Goal: Task Accomplishment & Management: Manage account settings

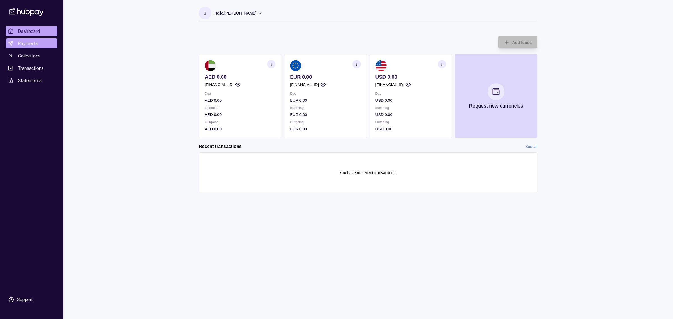
click at [33, 44] on span "Payments" at bounding box center [28, 43] width 20 height 7
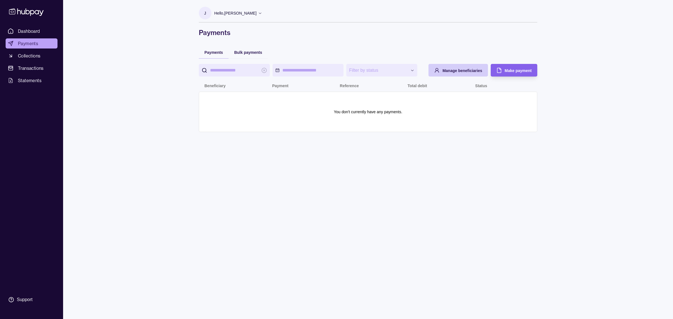
click at [462, 67] on div "Manage beneficiaries" at bounding box center [463, 70] width 40 height 7
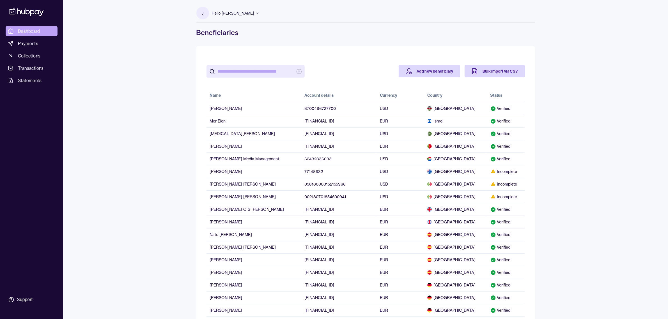
click at [34, 30] on span "Dashboard" at bounding box center [29, 31] width 22 height 7
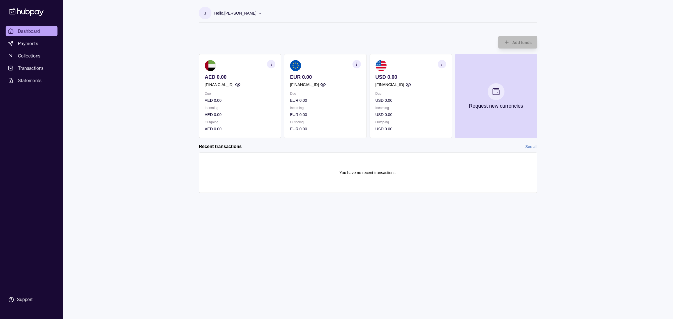
click at [405, 86] on p "[FINANCIAL_ID]" at bounding box center [390, 85] width 29 height 6
click at [409, 84] on circle "button" at bounding box center [408, 84] width 1 height 1
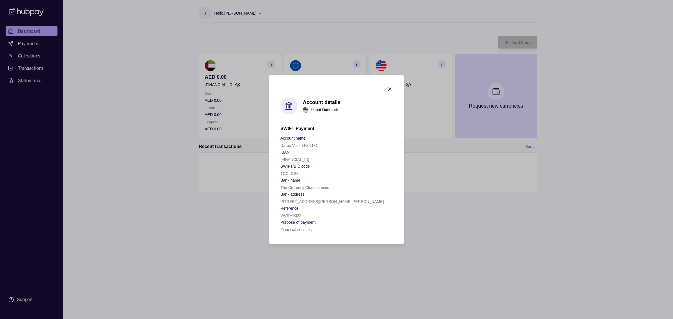
click at [390, 89] on icon "button" at bounding box center [390, 89] width 6 height 6
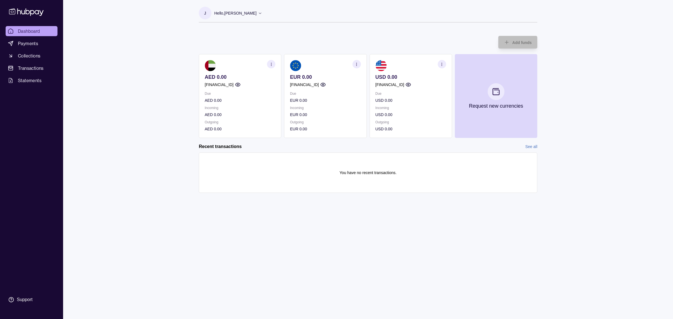
click at [145, 103] on div "Dashboard Payments Collections Transactions Statements Support J Hello, Jeline …" at bounding box center [336, 159] width 673 height 319
click at [37, 43] on span "Payments" at bounding box center [28, 43] width 20 height 7
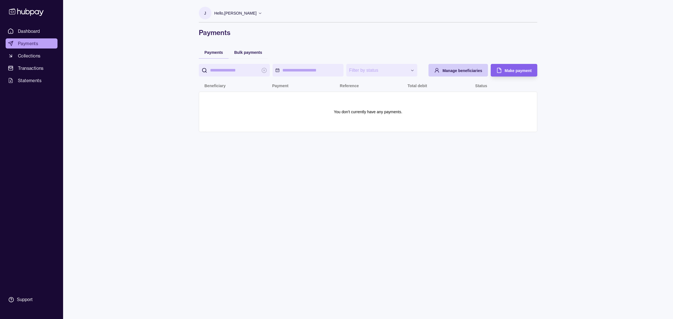
click at [465, 71] on span "Manage beneficiaries" at bounding box center [463, 70] width 40 height 4
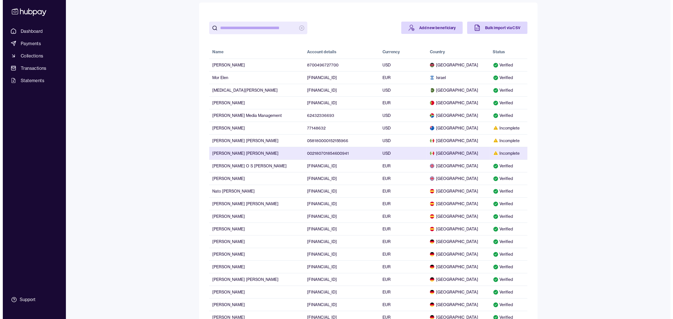
scroll to position [44, 0]
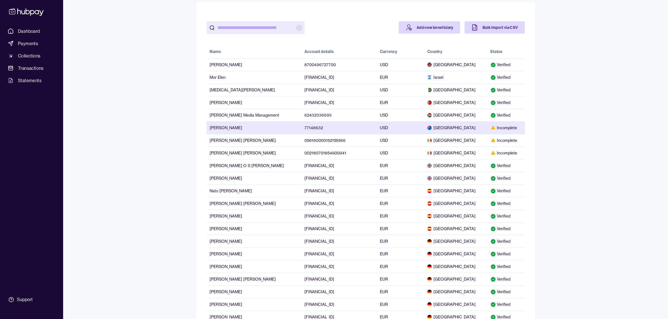
click at [510, 131] on div "Incomplete" at bounding box center [505, 128] width 31 height 6
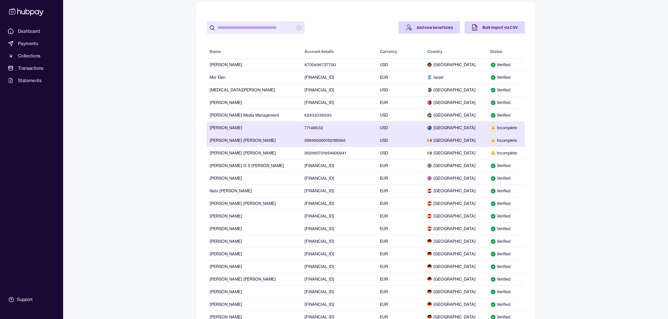
click at [462, 146] on td "[GEOGRAPHIC_DATA]" at bounding box center [455, 140] width 63 height 13
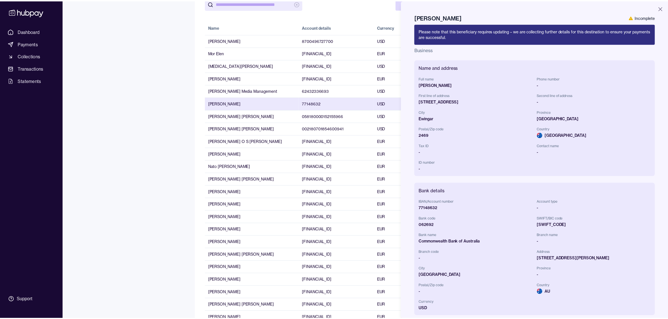
scroll to position [50, 0]
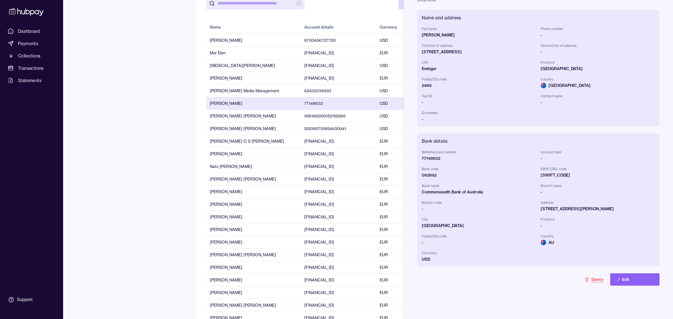
click at [587, 278] on button "Delete" at bounding box center [594, 280] width 32 height 12
click at [590, 281] on button "Click again to confirm delete" at bounding box center [578, 280] width 65 height 12
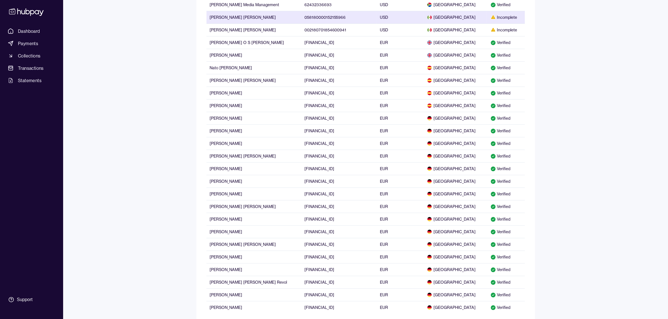
scroll to position [183, 0]
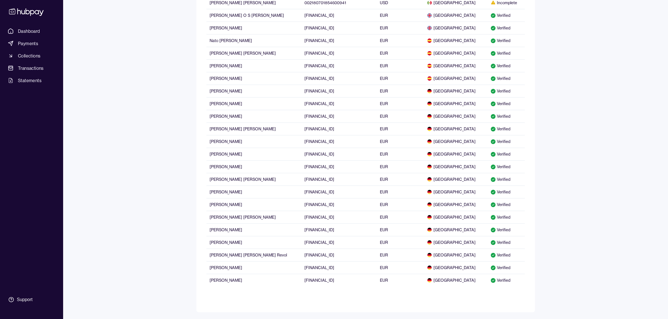
click at [596, 225] on div "Dashboard Payments Collections Transactions Statements Support J Hello, [PERSON…" at bounding box center [334, 68] width 668 height 501
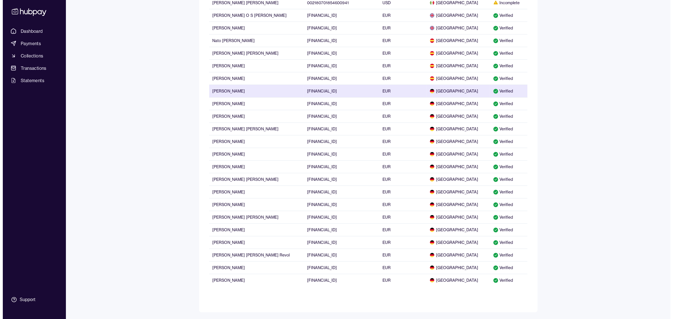
scroll to position [0, 0]
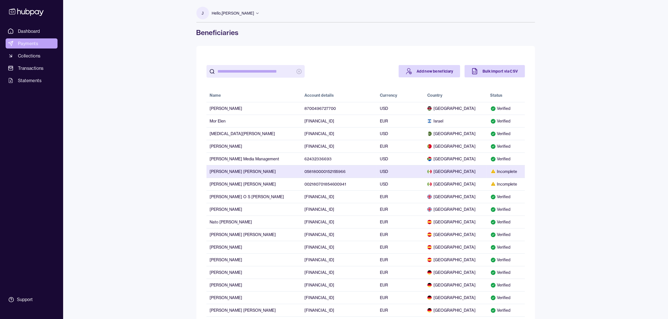
click at [29, 43] on span "Payments" at bounding box center [28, 43] width 20 height 7
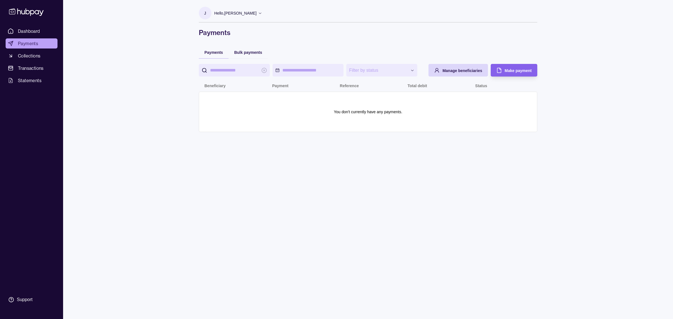
click at [279, 187] on div "**********" at bounding box center [368, 159] width 361 height 319
click at [143, 117] on div "**********" at bounding box center [336, 159] width 673 height 319
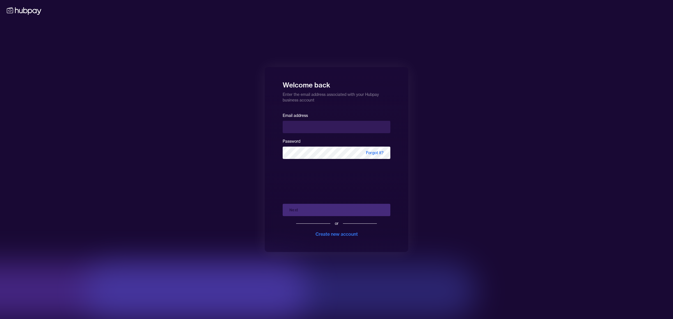
click at [215, 110] on div "Welcome back Enter the email address associated with your Hubpay business accou…" at bounding box center [336, 159] width 673 height 319
click at [481, 249] on div "Welcome back Enter the email address associated with your Hubpay business accou…" at bounding box center [336, 159] width 673 height 319
